Goal: Use online tool/utility: Utilize a website feature to perform a specific function

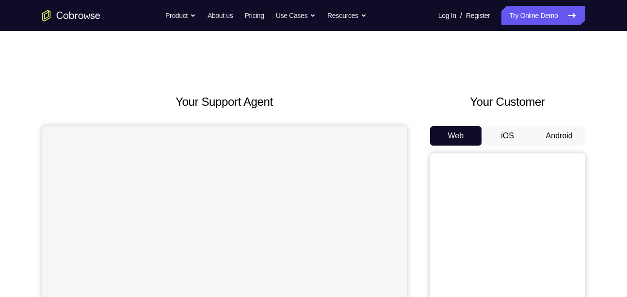
click at [556, 133] on button "Android" at bounding box center [559, 135] width 52 height 19
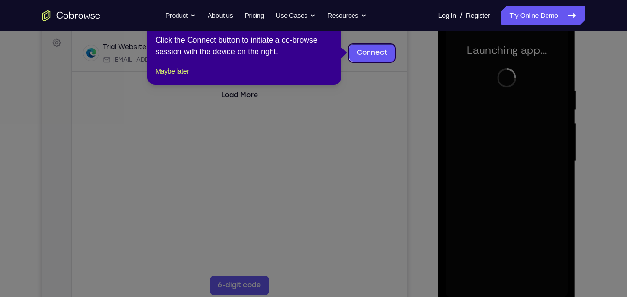
scroll to position [141, 0]
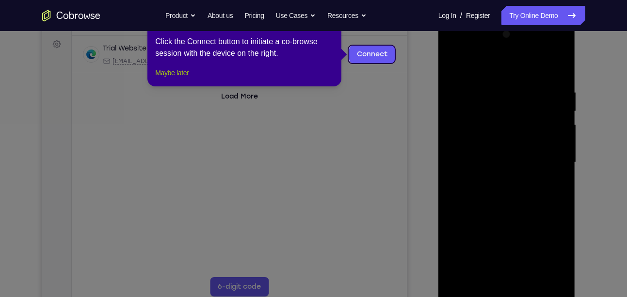
click at [189, 79] on button "Maybe later" at bounding box center [171, 73] width 33 height 12
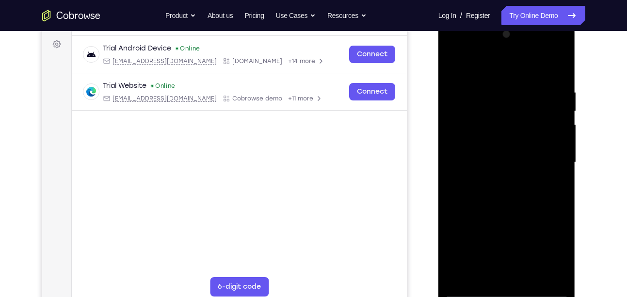
scroll to position [160, 0]
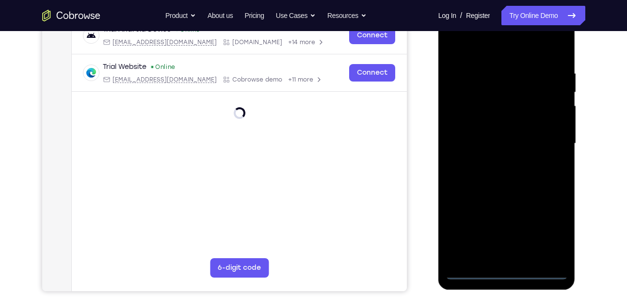
click at [506, 270] on div at bounding box center [507, 144] width 122 height 272
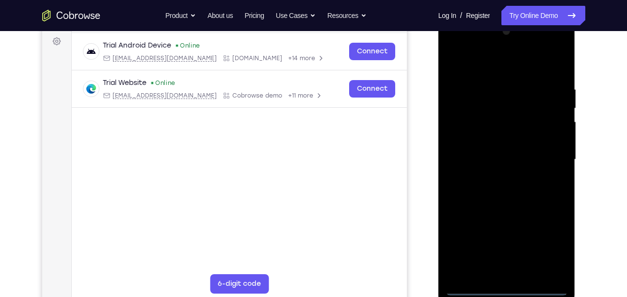
scroll to position [144, 0]
click at [547, 242] on div at bounding box center [507, 160] width 122 height 272
click at [499, 68] on div at bounding box center [507, 160] width 122 height 272
click at [545, 155] on div at bounding box center [507, 160] width 122 height 272
click at [494, 177] on div at bounding box center [507, 160] width 122 height 272
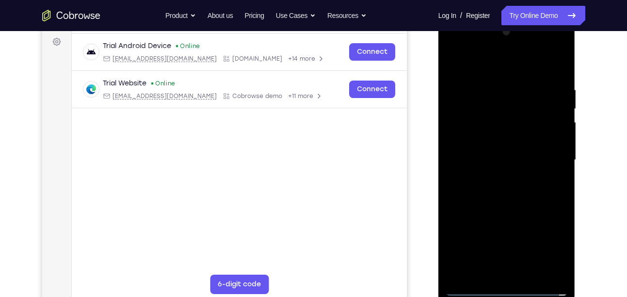
click at [506, 151] on div at bounding box center [507, 160] width 122 height 272
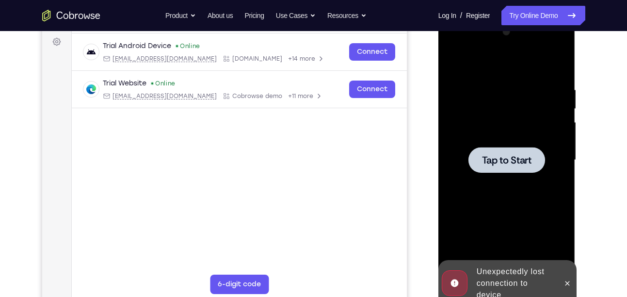
click at [505, 150] on div at bounding box center [506, 160] width 77 height 26
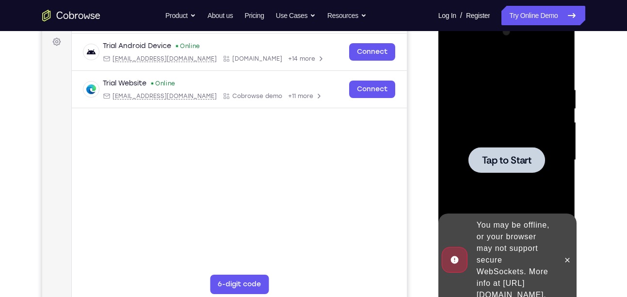
click at [489, 167] on div at bounding box center [506, 160] width 77 height 26
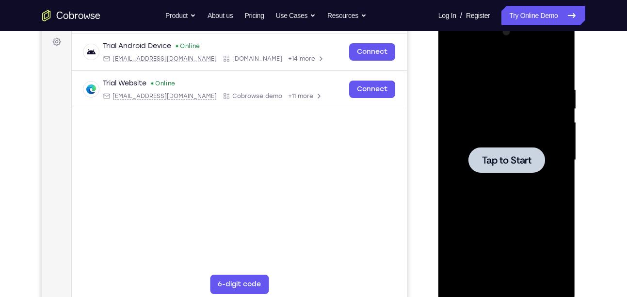
click at [489, 167] on div at bounding box center [506, 160] width 77 height 26
click at [512, 165] on span "Tap to Start" at bounding box center [506, 160] width 49 height 10
drag, startPoint x: 512, startPoint y: 166, endPoint x: 511, endPoint y: 135, distance: 30.6
click at [511, 135] on div "Tap to Start" at bounding box center [507, 160] width 122 height 272
click at [515, 170] on div at bounding box center [506, 160] width 77 height 26
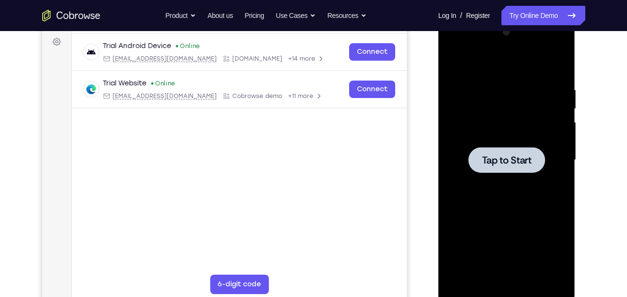
click at [515, 172] on div at bounding box center [506, 160] width 77 height 26
click at [514, 155] on span "Tap to Start" at bounding box center [506, 160] width 49 height 10
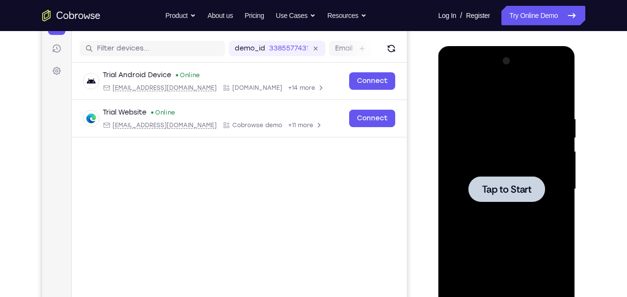
scroll to position [115, 0]
click at [504, 184] on span "Tap to Start" at bounding box center [506, 189] width 49 height 10
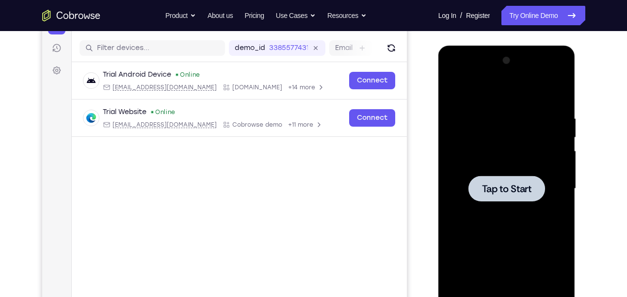
click at [504, 184] on span "Tap to Start" at bounding box center [506, 189] width 49 height 10
click at [480, 195] on div at bounding box center [506, 189] width 77 height 26
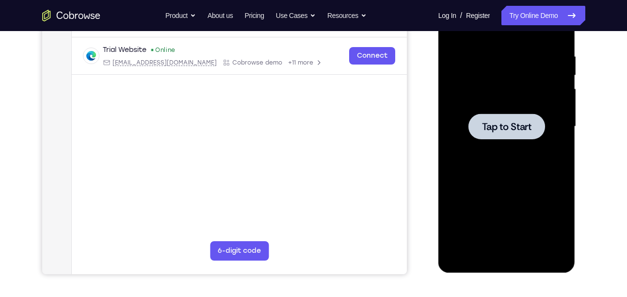
scroll to position [177, 0]
click at [508, 133] on div at bounding box center [506, 126] width 77 height 26
drag, startPoint x: 508, startPoint y: 133, endPoint x: 487, endPoint y: 114, distance: 28.5
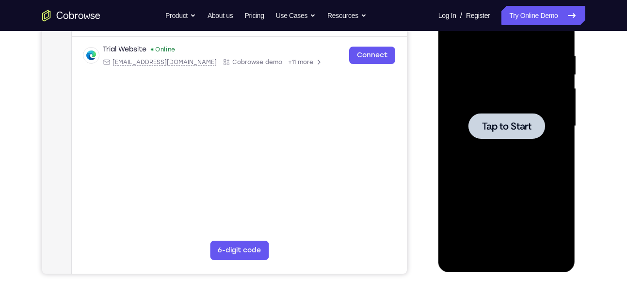
click at [487, 114] on div at bounding box center [506, 126] width 77 height 26
drag, startPoint x: 487, startPoint y: 114, endPoint x: 482, endPoint y: 111, distance: 6.1
click at [482, 111] on div "Tap to Start" at bounding box center [507, 126] width 122 height 272
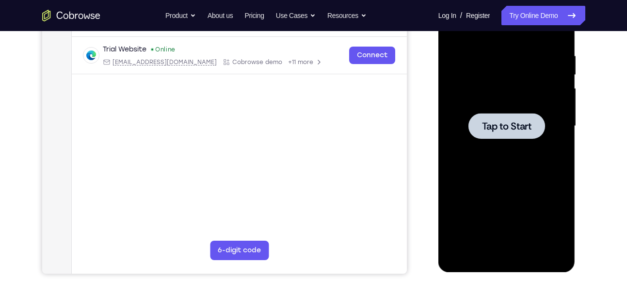
click at [482, 113] on div at bounding box center [506, 126] width 77 height 26
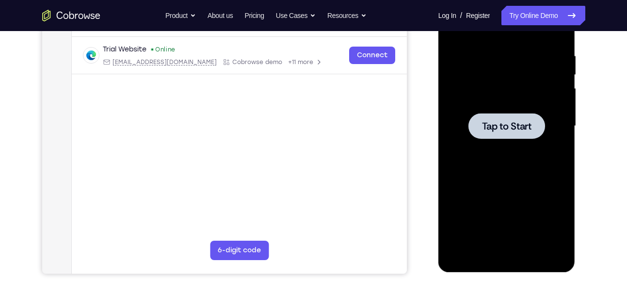
click at [482, 113] on div at bounding box center [506, 126] width 77 height 26
drag, startPoint x: 482, startPoint y: 113, endPoint x: 507, endPoint y: 160, distance: 52.3
click at [507, 160] on div "Tap to Start" at bounding box center [507, 126] width 122 height 272
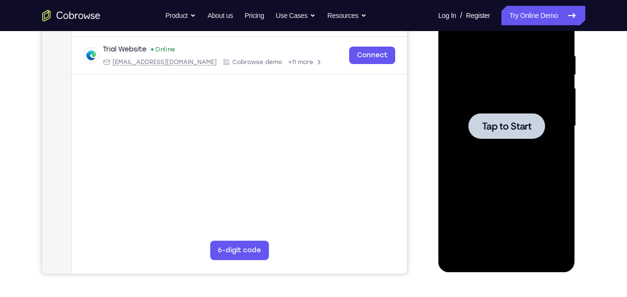
click at [485, 138] on div at bounding box center [506, 126] width 77 height 26
click at [527, 130] on span "Tap to Start" at bounding box center [506, 126] width 49 height 10
click at [511, 123] on span "Tap to Start" at bounding box center [506, 126] width 49 height 10
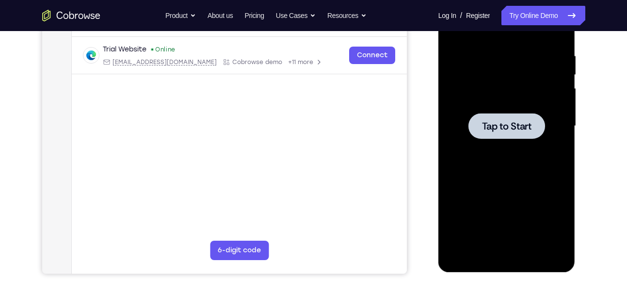
click at [511, 124] on span "Tap to Start" at bounding box center [506, 126] width 49 height 10
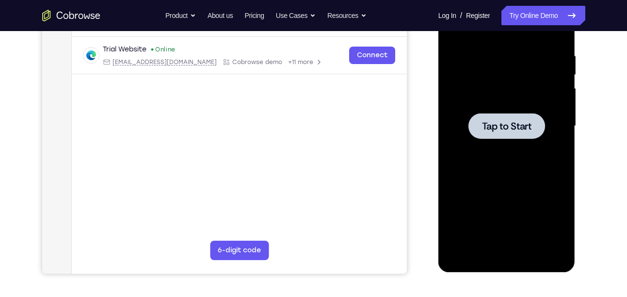
click at [510, 125] on span "Tap to Start" at bounding box center [506, 126] width 49 height 10
drag, startPoint x: 510, startPoint y: 125, endPoint x: 319, endPoint y: 40, distance: 209.3
click at [438, 40] on html "Online web based iOS Simulators and Android Emulators. Run iPhone, iPad, Mobile…" at bounding box center [507, 128] width 138 height 291
